Goal: Task Accomplishment & Management: Manage account settings

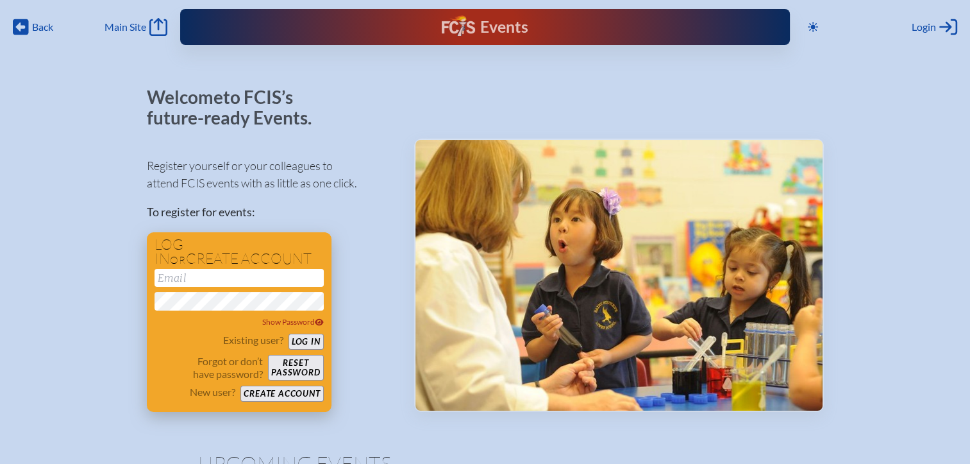
type input "[EMAIL_ADDRESS][DOMAIN_NAME]"
click at [315, 343] on button "Log in" at bounding box center [306, 341] width 35 height 16
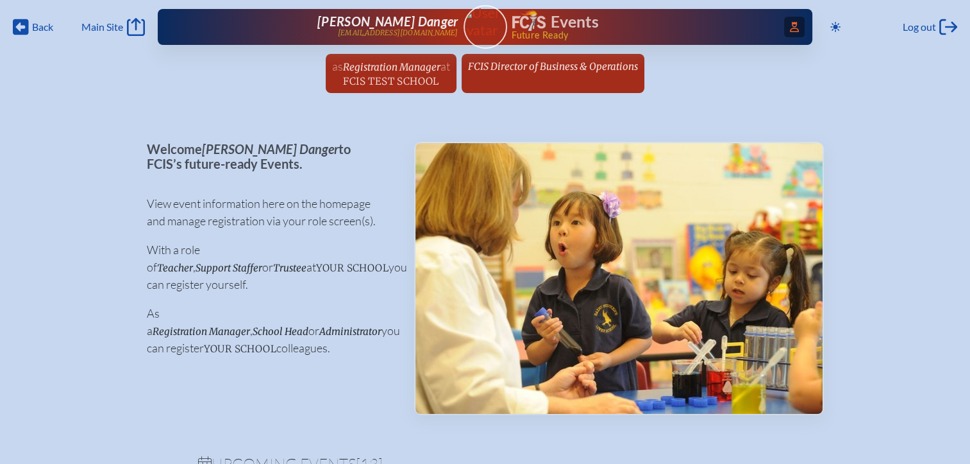
click at [790, 28] on icon at bounding box center [794, 27] width 9 height 10
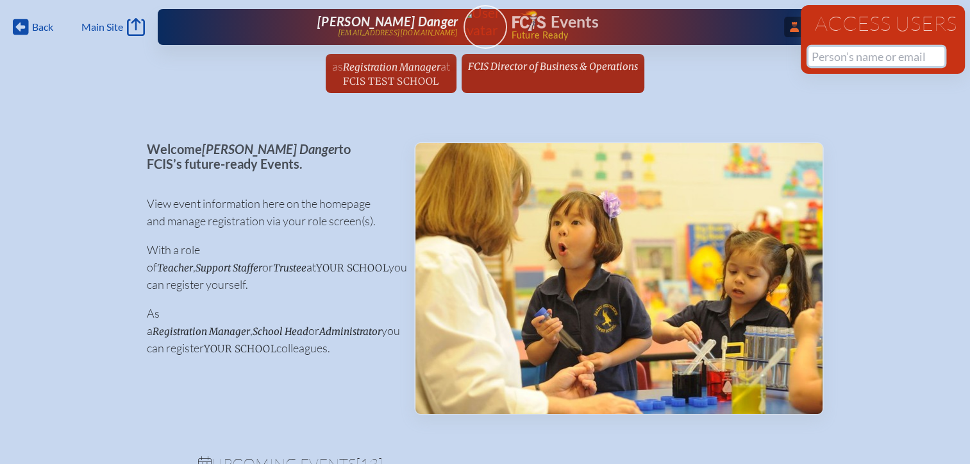
click at [830, 60] on input "text" at bounding box center [877, 56] width 136 height 19
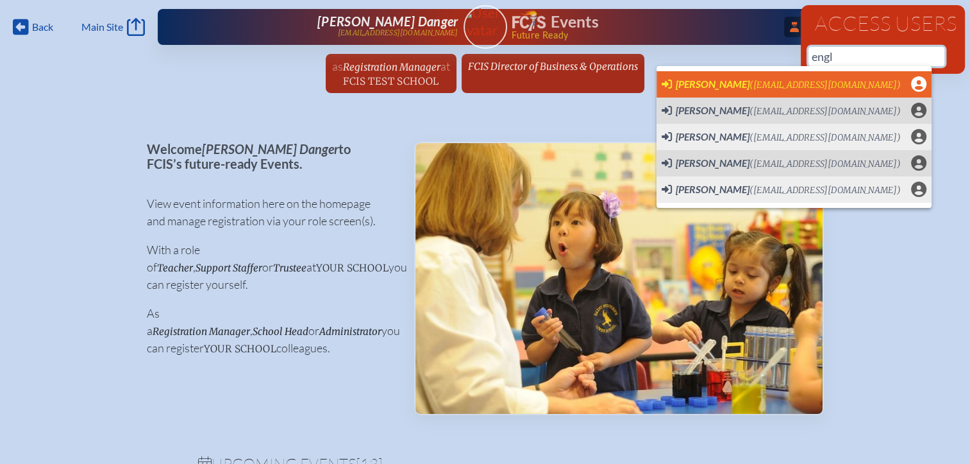
scroll to position [0, 10]
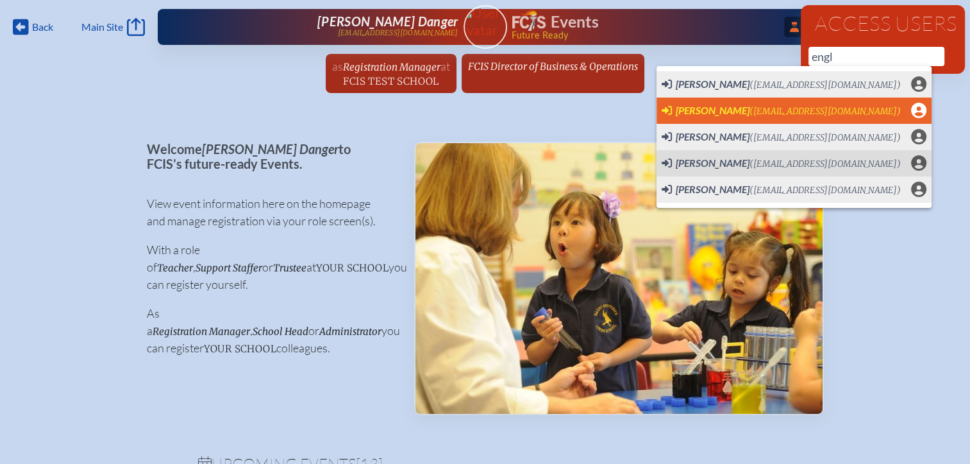
click at [726, 104] on span "Stephanie Englander" at bounding box center [713, 110] width 74 height 12
type input "englanders@dkja.net"
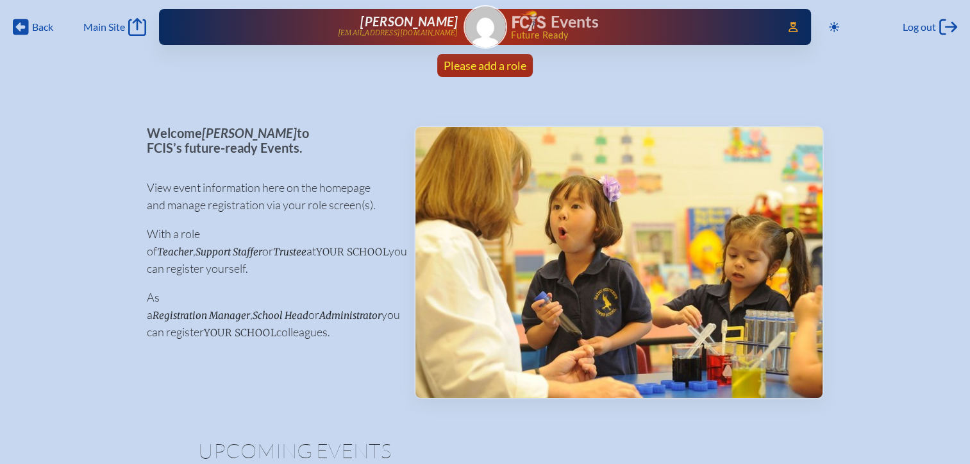
click at [501, 65] on span "Please add a role" at bounding box center [485, 65] width 83 height 14
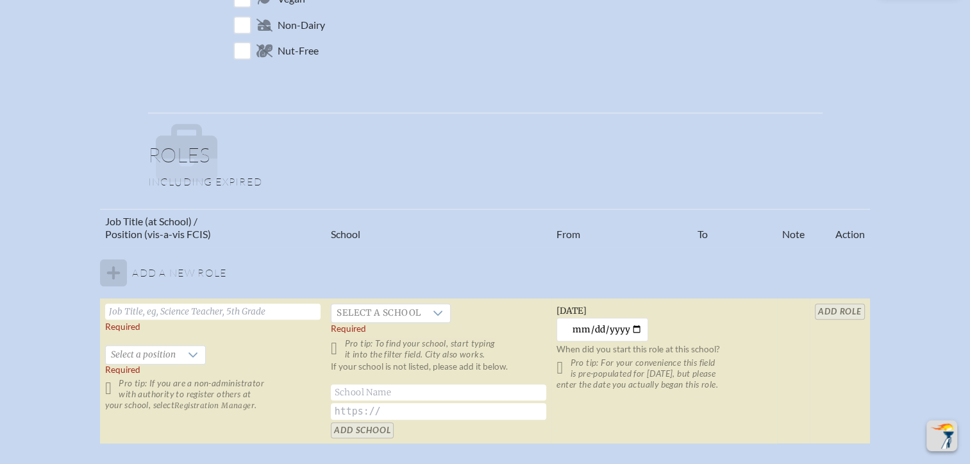
scroll to position [705, 0]
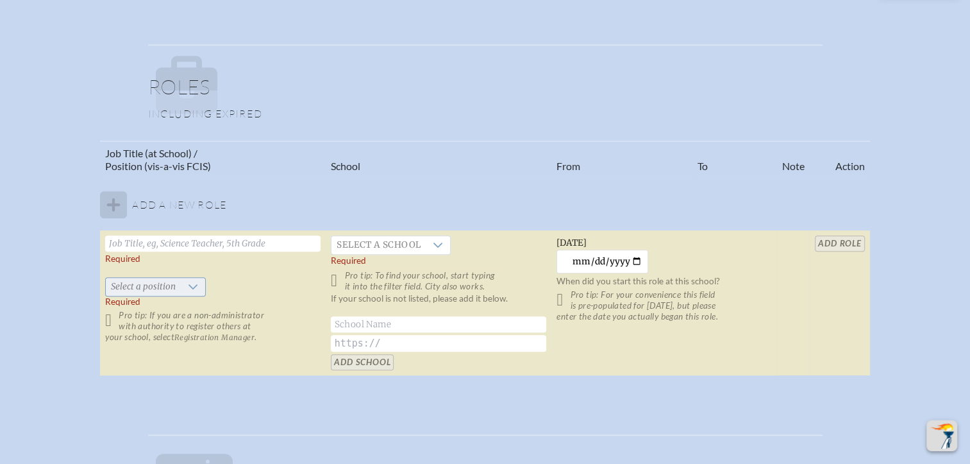
click at [147, 291] on span "Select a position" at bounding box center [143, 287] width 75 height 18
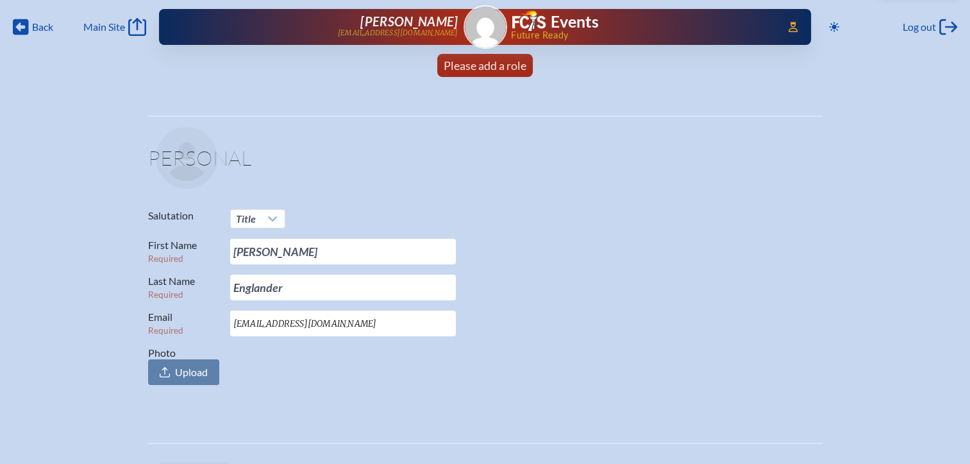
scroll to position [0, 10]
click at [913, 28] on span "Log out" at bounding box center [919, 27] width 33 height 13
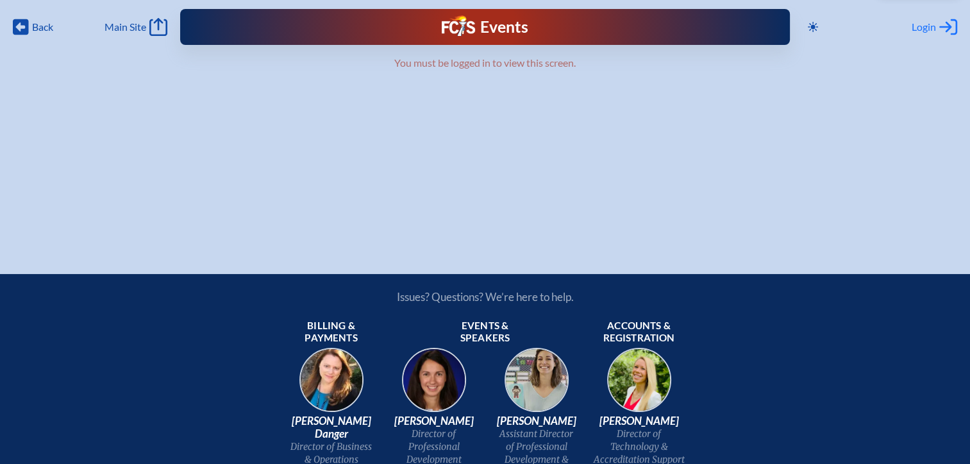
type input "[EMAIL_ADDRESS][DOMAIN_NAME]"
click at [917, 29] on span "Login" at bounding box center [924, 27] width 24 height 13
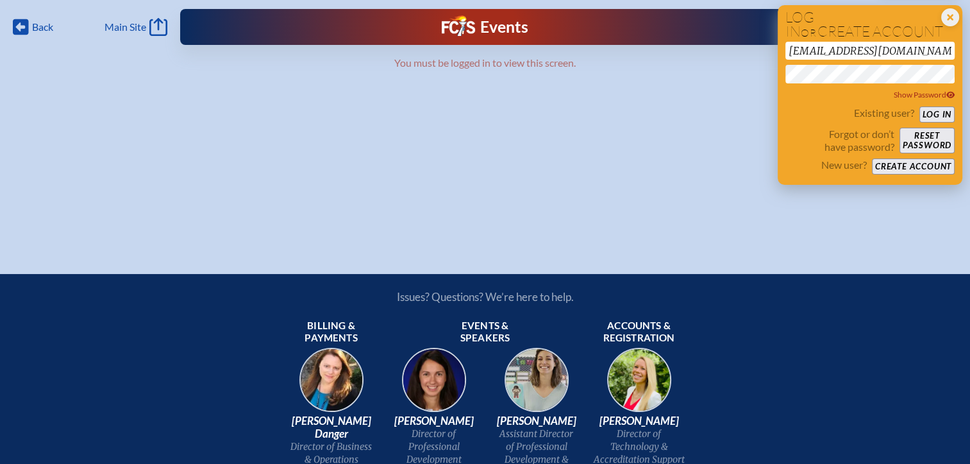
click at [926, 115] on button "Log in" at bounding box center [937, 114] width 35 height 16
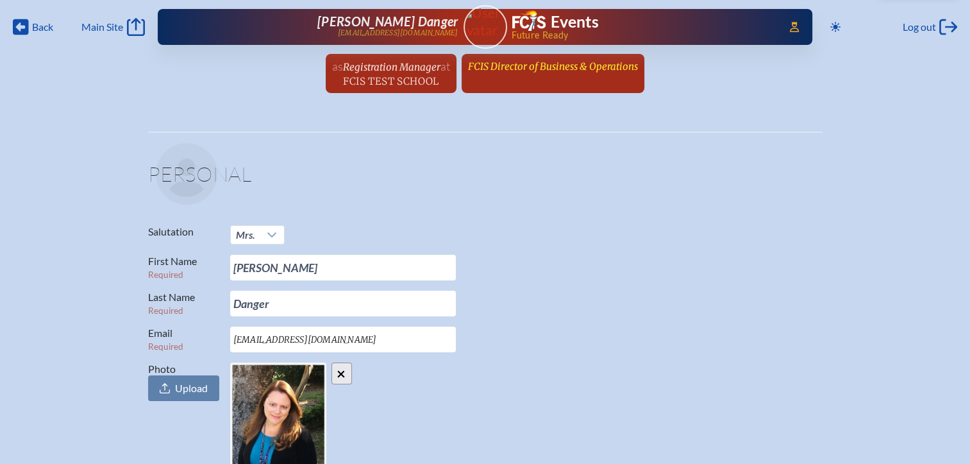
click at [521, 70] on span "FCIS Director of Business & Operations" at bounding box center [553, 66] width 170 height 12
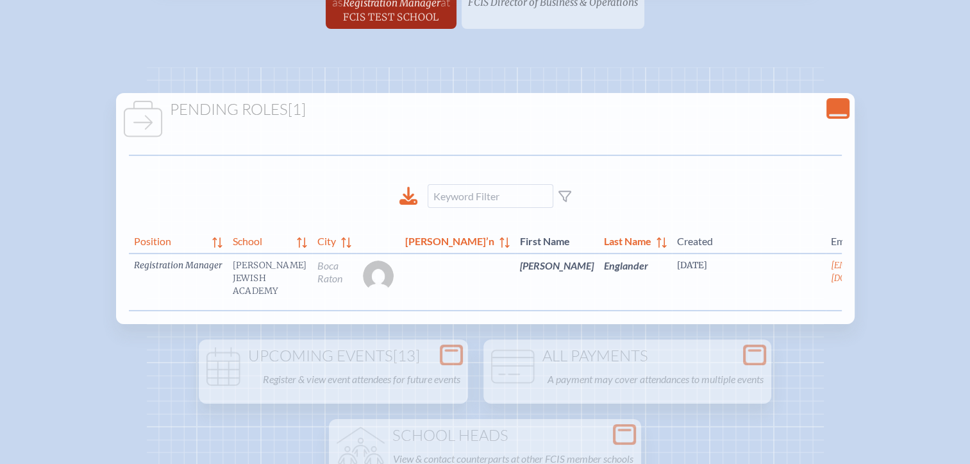
scroll to position [0, 10]
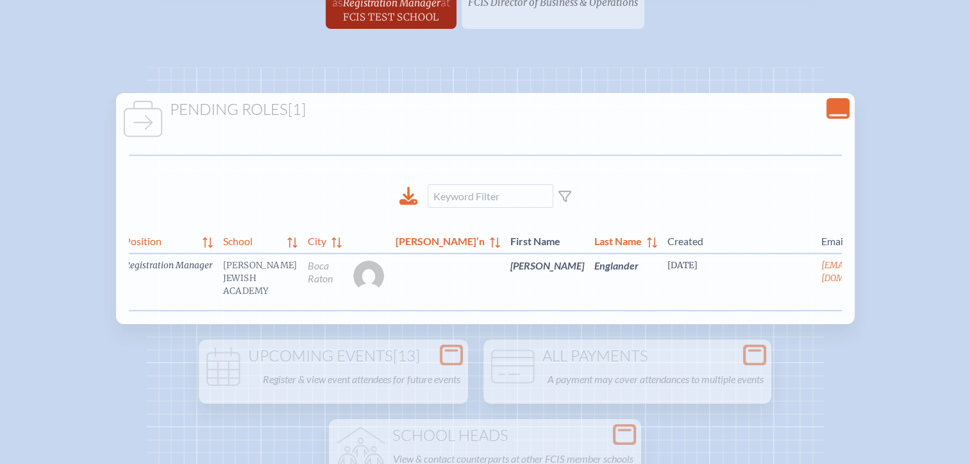
click at [906, 287] on link "edit Person’s Details" at bounding box center [927, 284] width 43 height 40
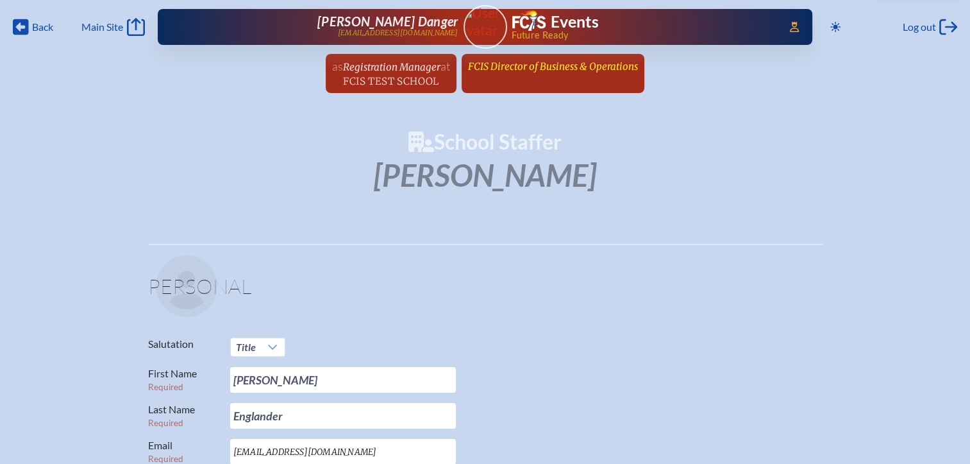
click at [523, 74] on link "FCIS Director of Business & Operations since February 4th, 2003" at bounding box center [553, 66] width 180 height 24
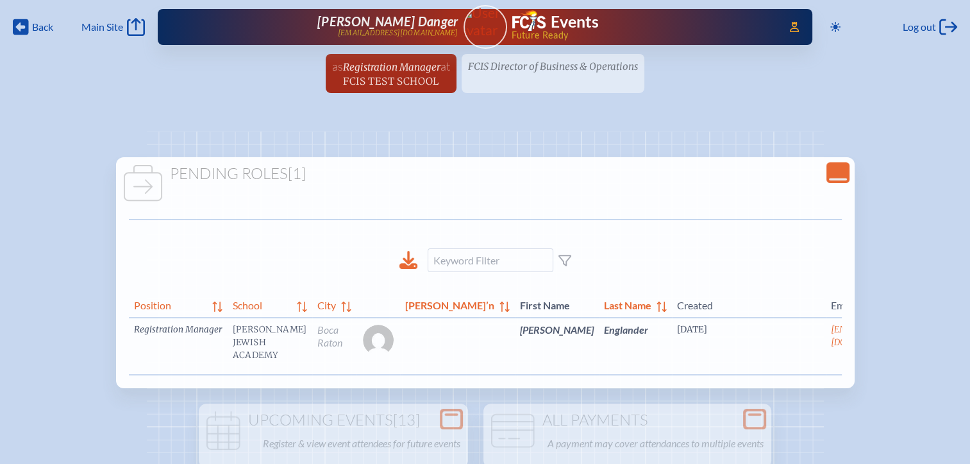
scroll to position [0, 10]
click at [906, 347] on link "edit Person’s Details" at bounding box center [927, 348] width 43 height 40
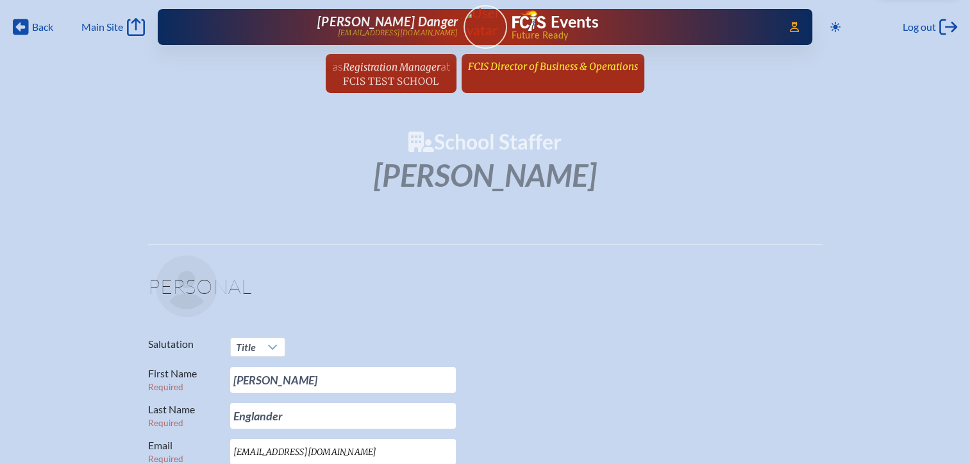
click at [542, 69] on span "FCIS Director of Business & Operations" at bounding box center [553, 66] width 170 height 12
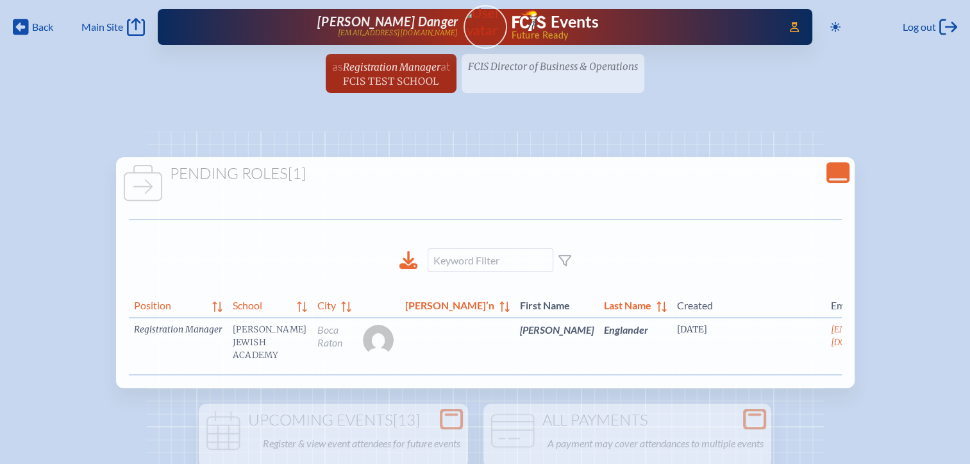
click at [916, 356] on link "edit Person’s Details" at bounding box center [937, 348] width 43 height 40
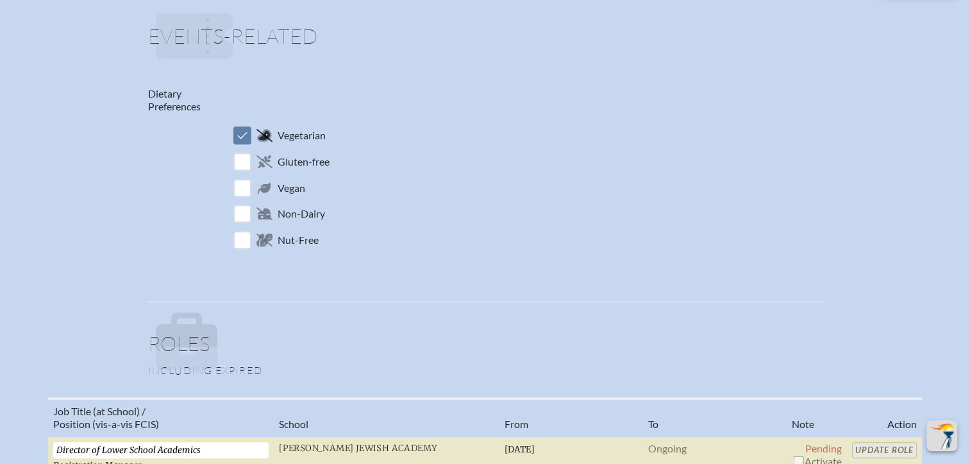
scroll to position [898, 0]
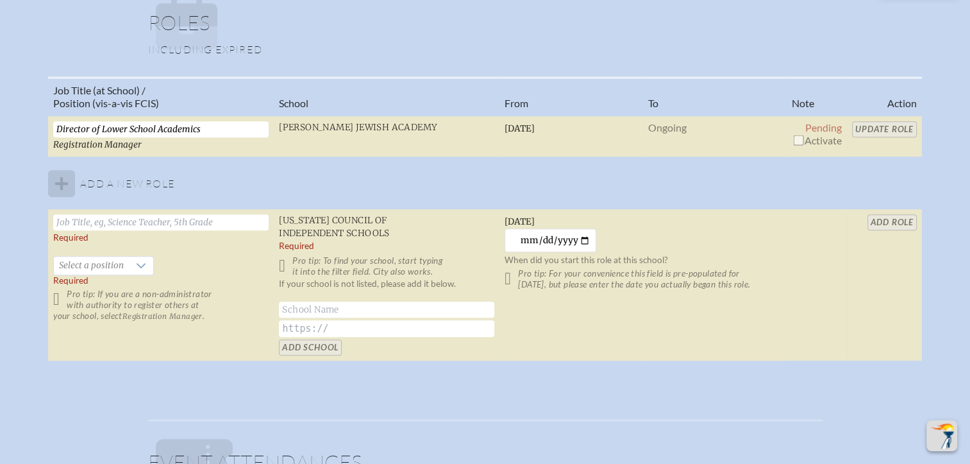
click at [796, 139] on input "checkbox" at bounding box center [798, 140] width 10 height 10
checkbox input "true"
click at [893, 128] on input "Update Role" at bounding box center [884, 129] width 65 height 16
